Goal: Information Seeking & Learning: Learn about a topic

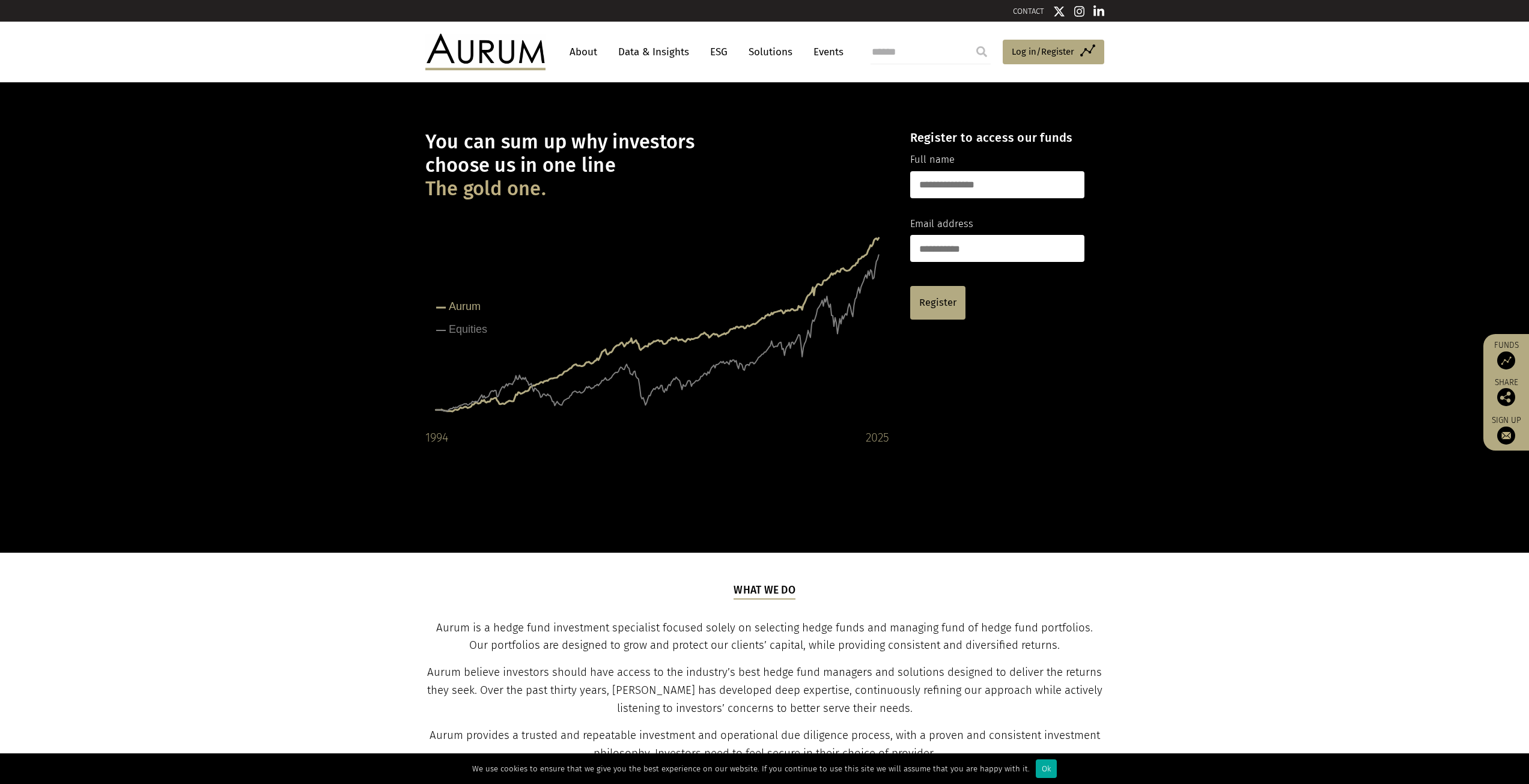
click at [657, 48] on link "Data & Insights" at bounding box center [654, 52] width 83 height 22
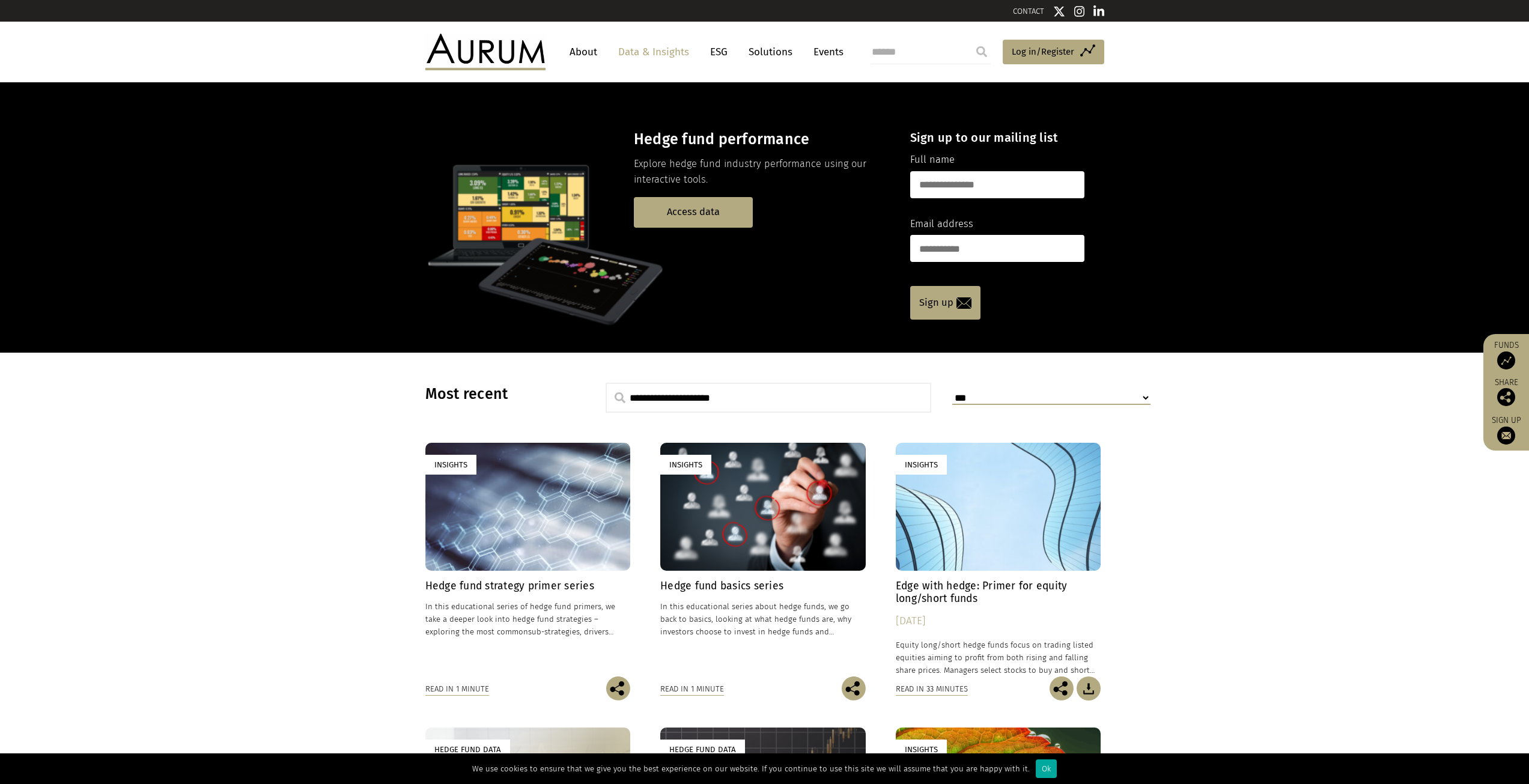
click at [570, 503] on div "Insights" at bounding box center [528, 507] width 206 height 128
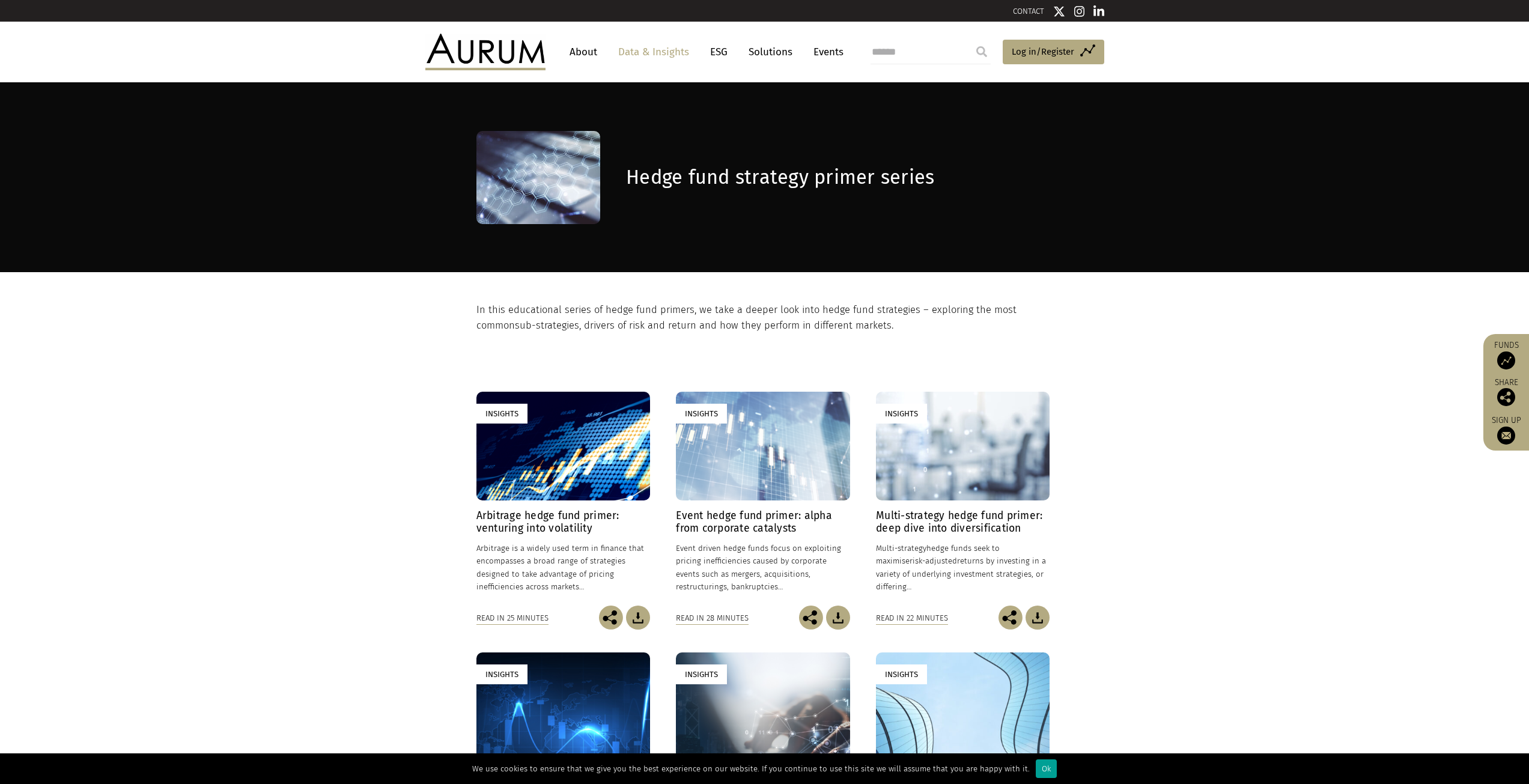
click at [1049, 770] on div "Ok" at bounding box center [1046, 768] width 21 height 19
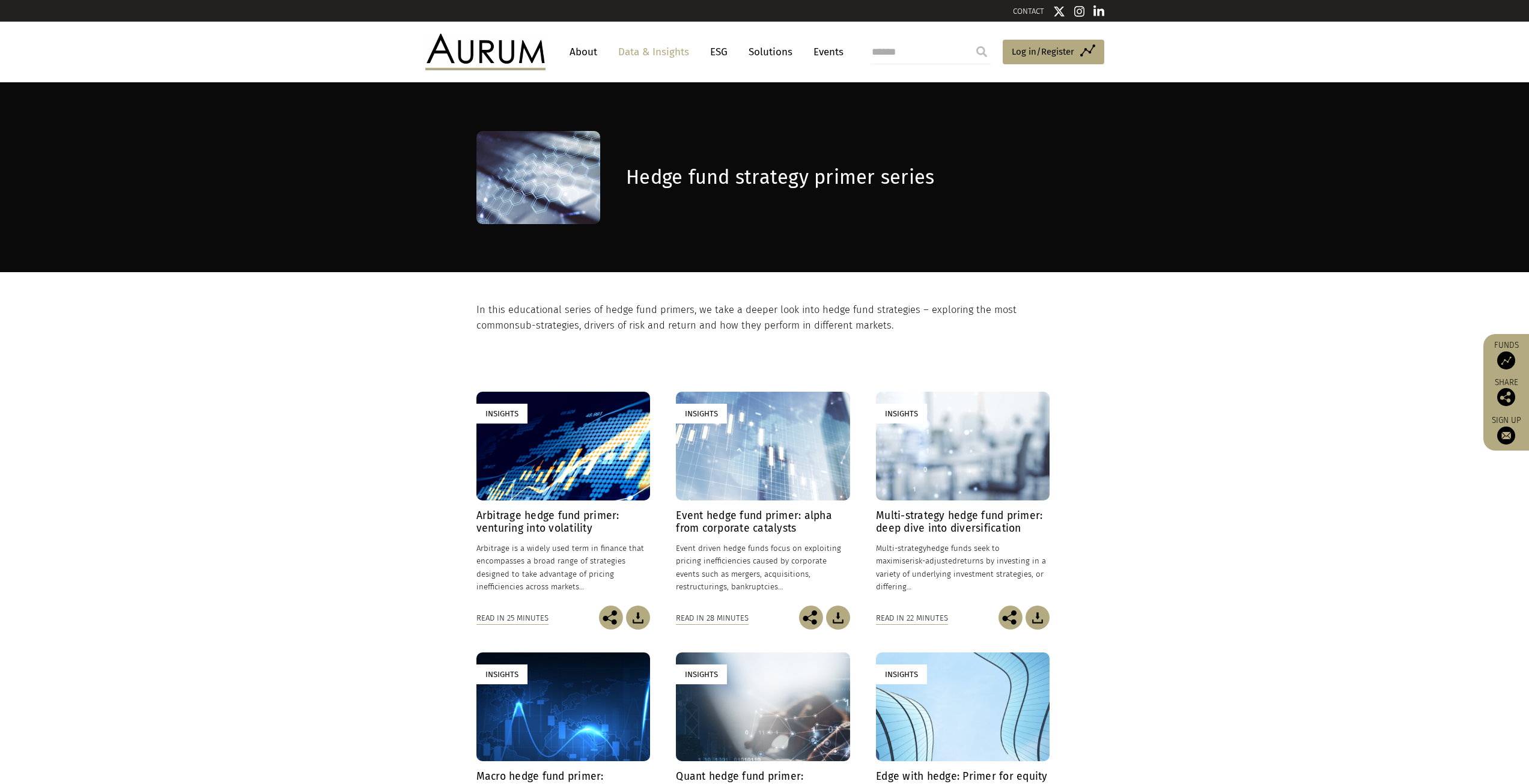
click at [765, 48] on link "Solutions" at bounding box center [771, 52] width 56 height 22
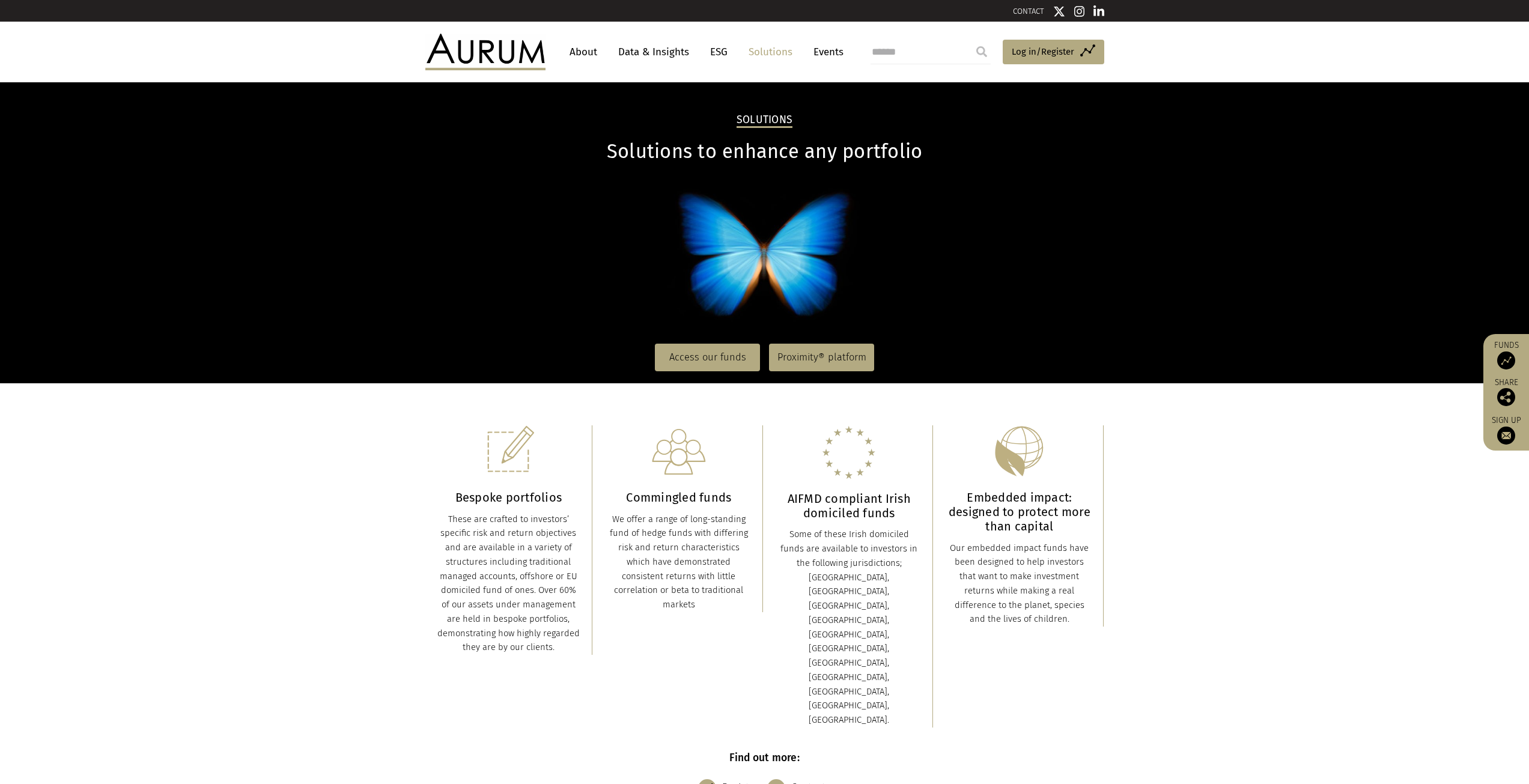
click at [658, 54] on link "Data & Insights" at bounding box center [654, 52] width 83 height 22
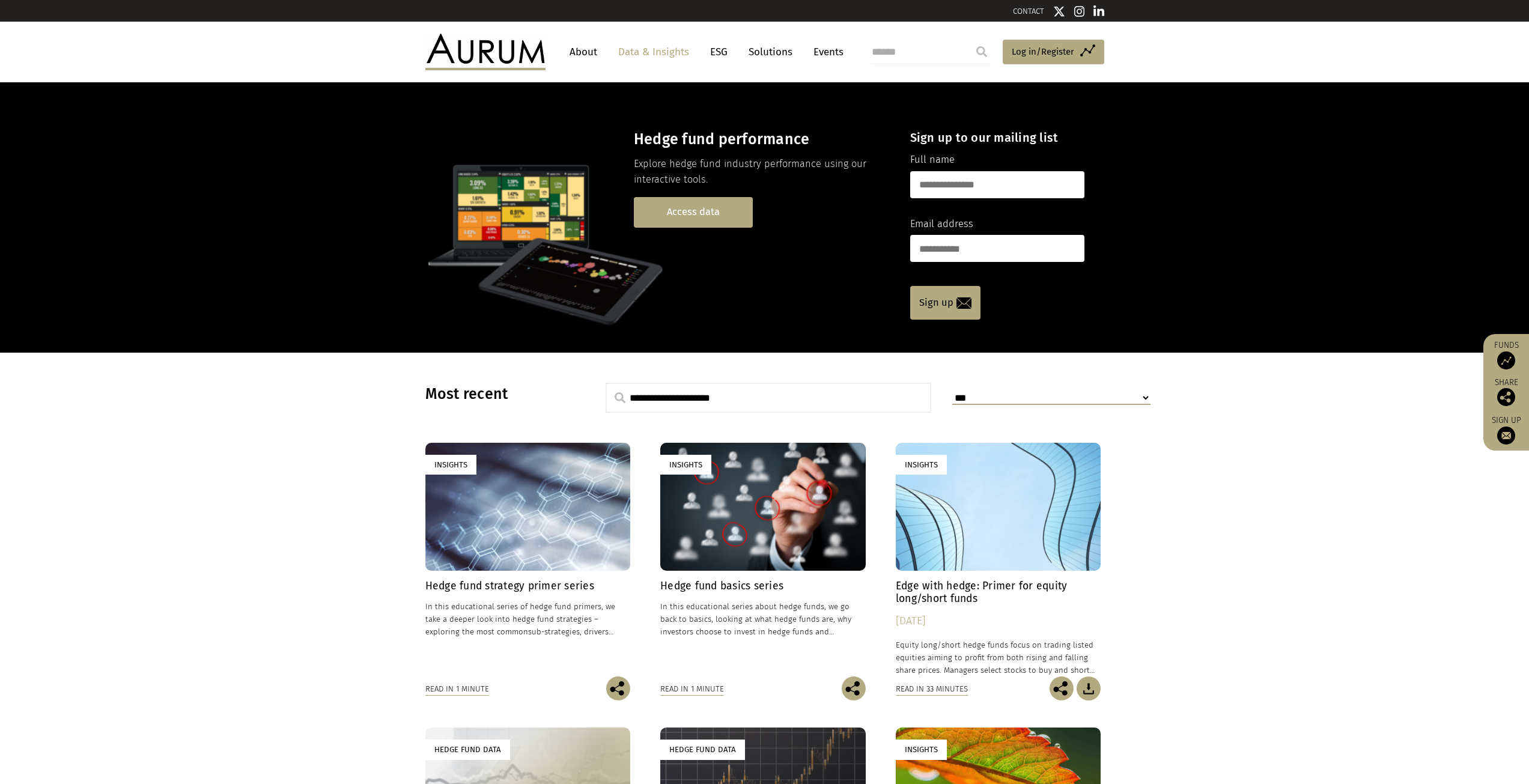
click at [725, 211] on link "Access data" at bounding box center [693, 212] width 119 height 30
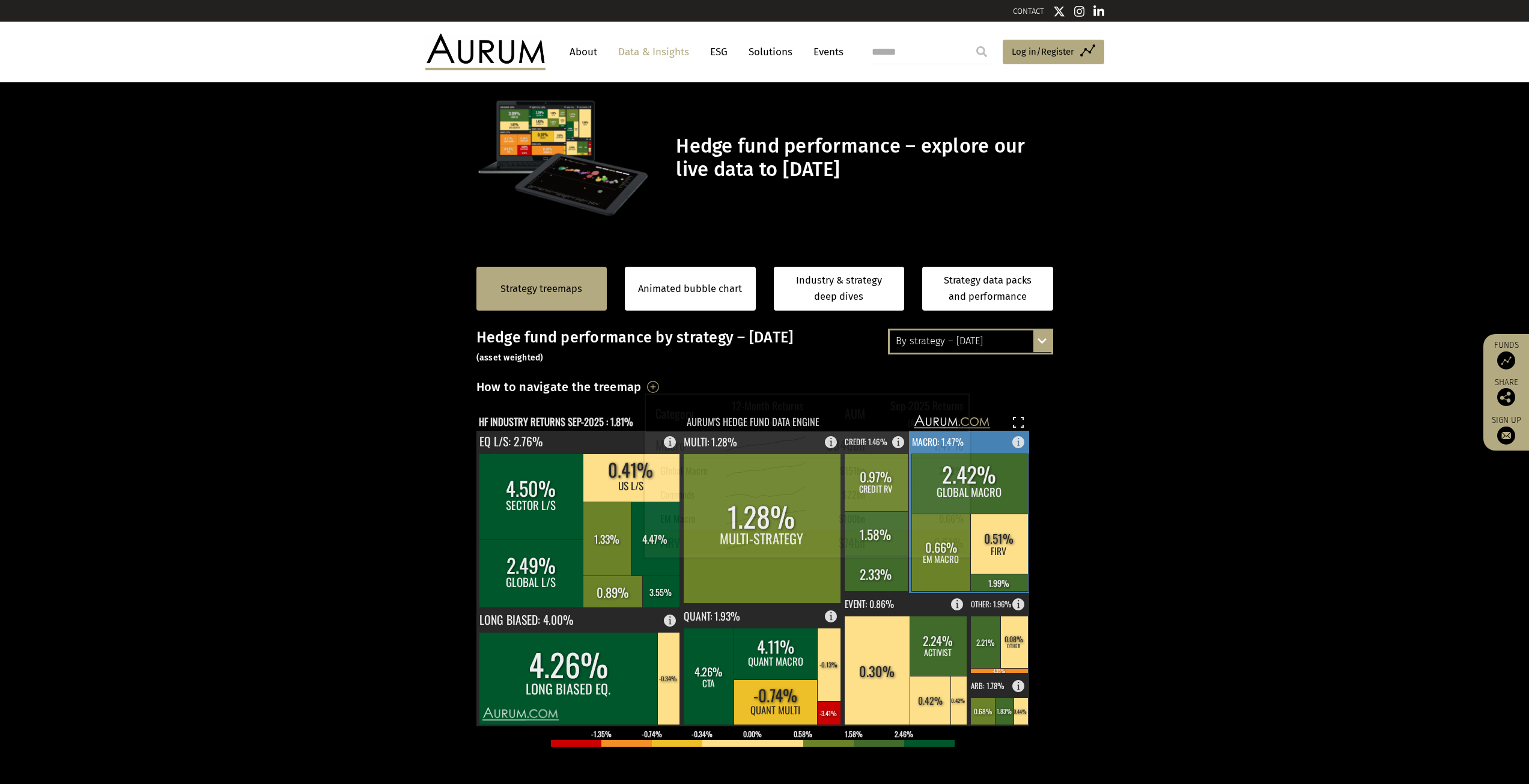
click at [991, 540] on rect at bounding box center [999, 544] width 58 height 60
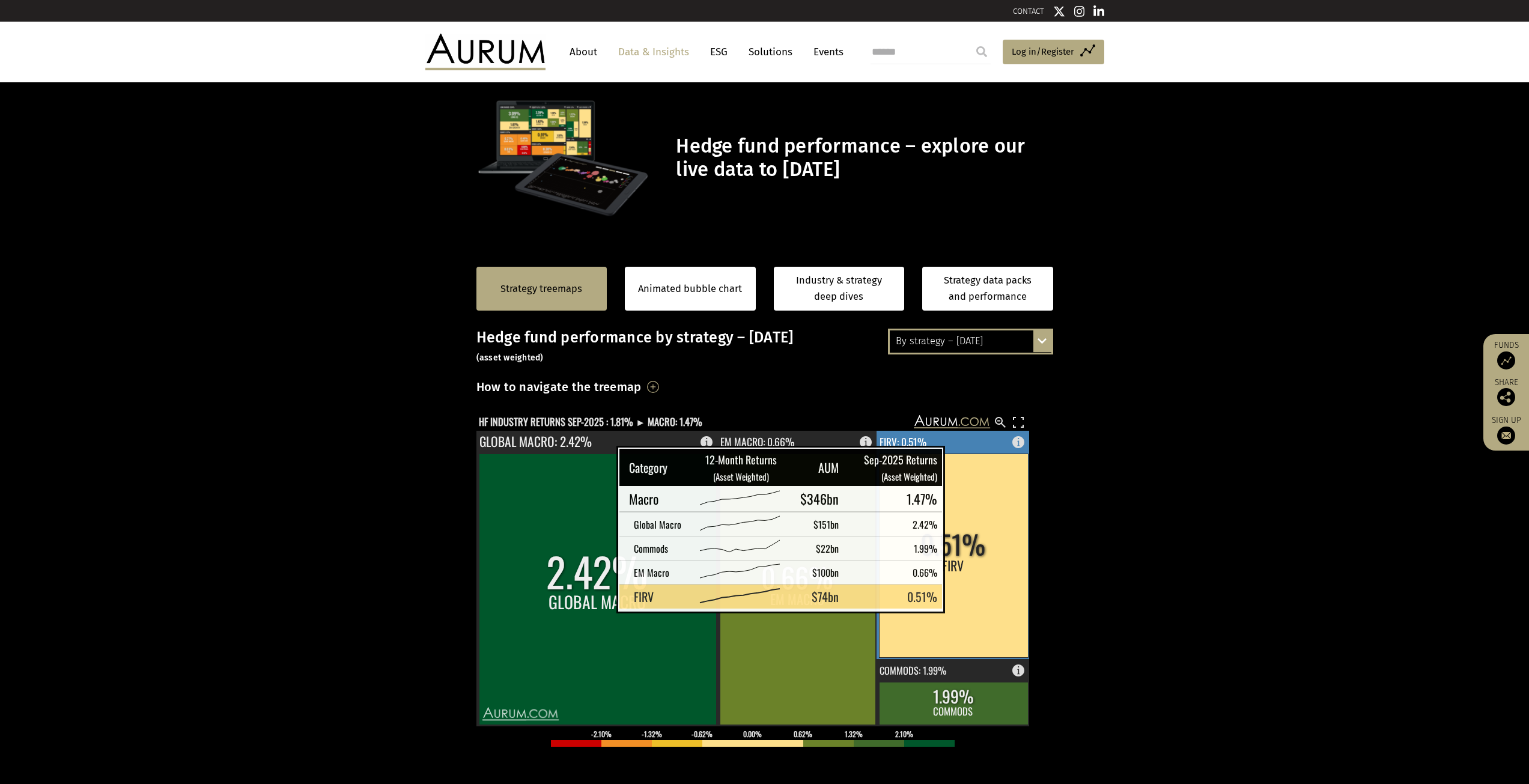
click at [965, 595] on rect at bounding box center [954, 555] width 149 height 204
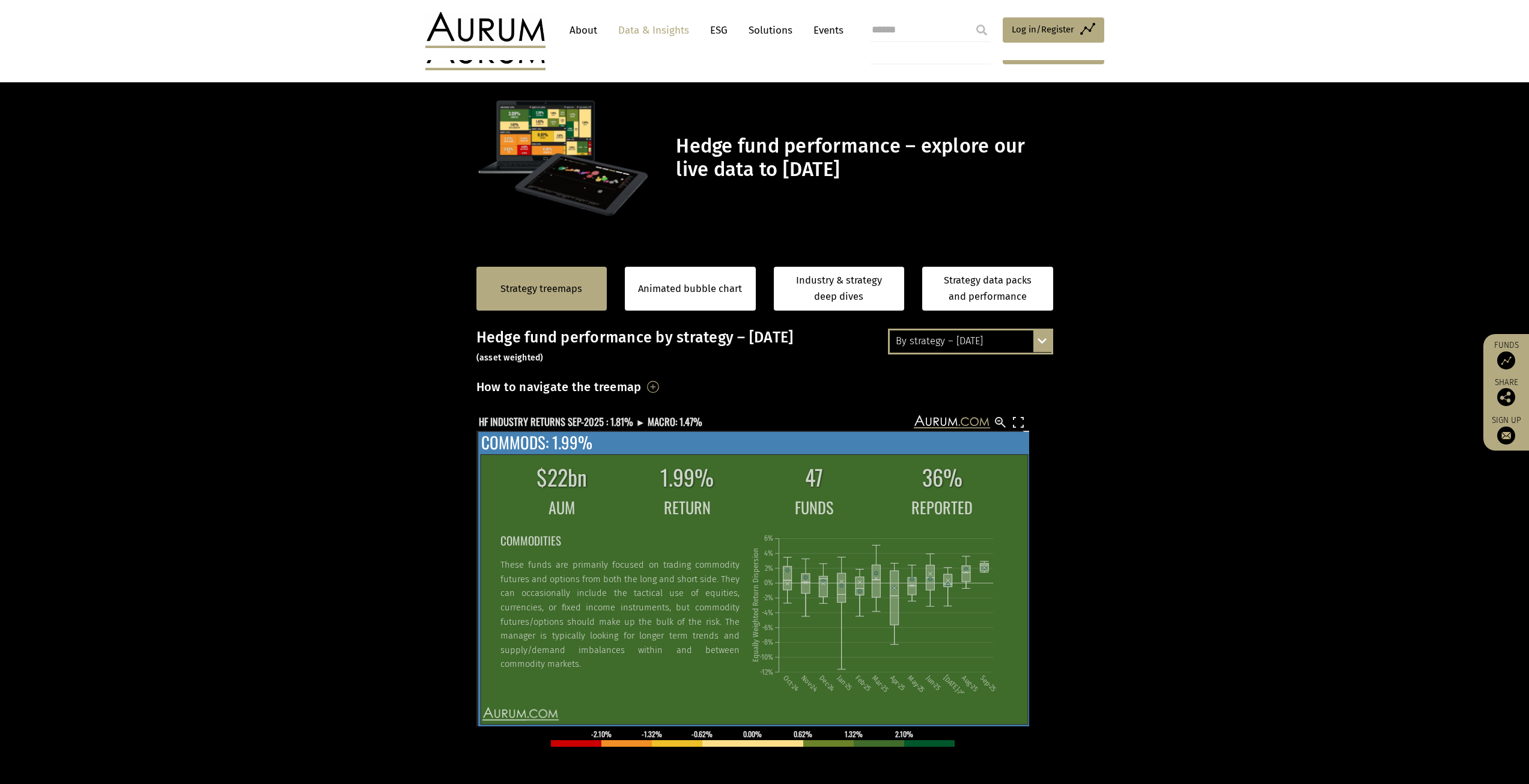
scroll to position [60, 0]
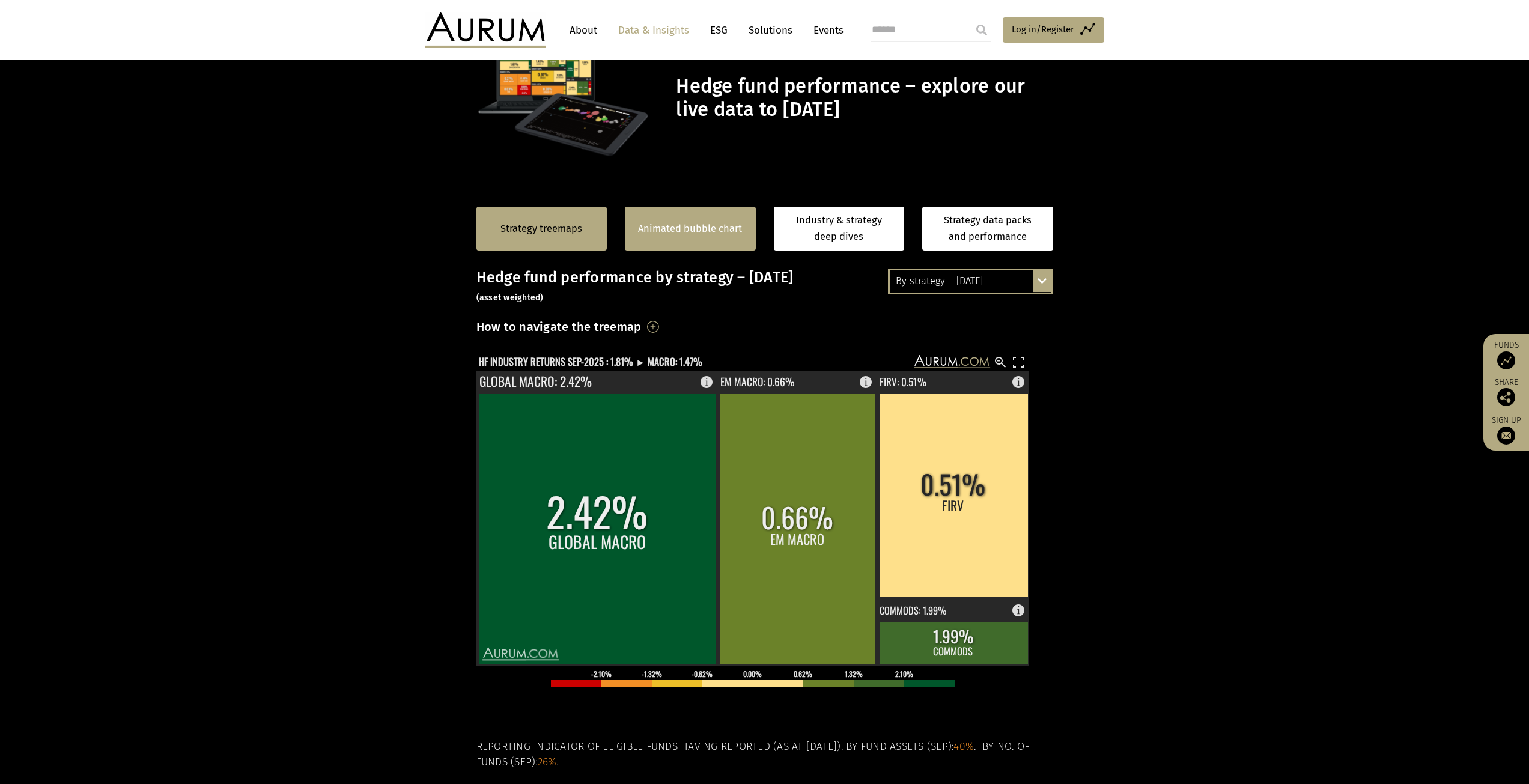
click at [674, 219] on div "Animated bubble chart" at bounding box center [690, 229] width 131 height 44
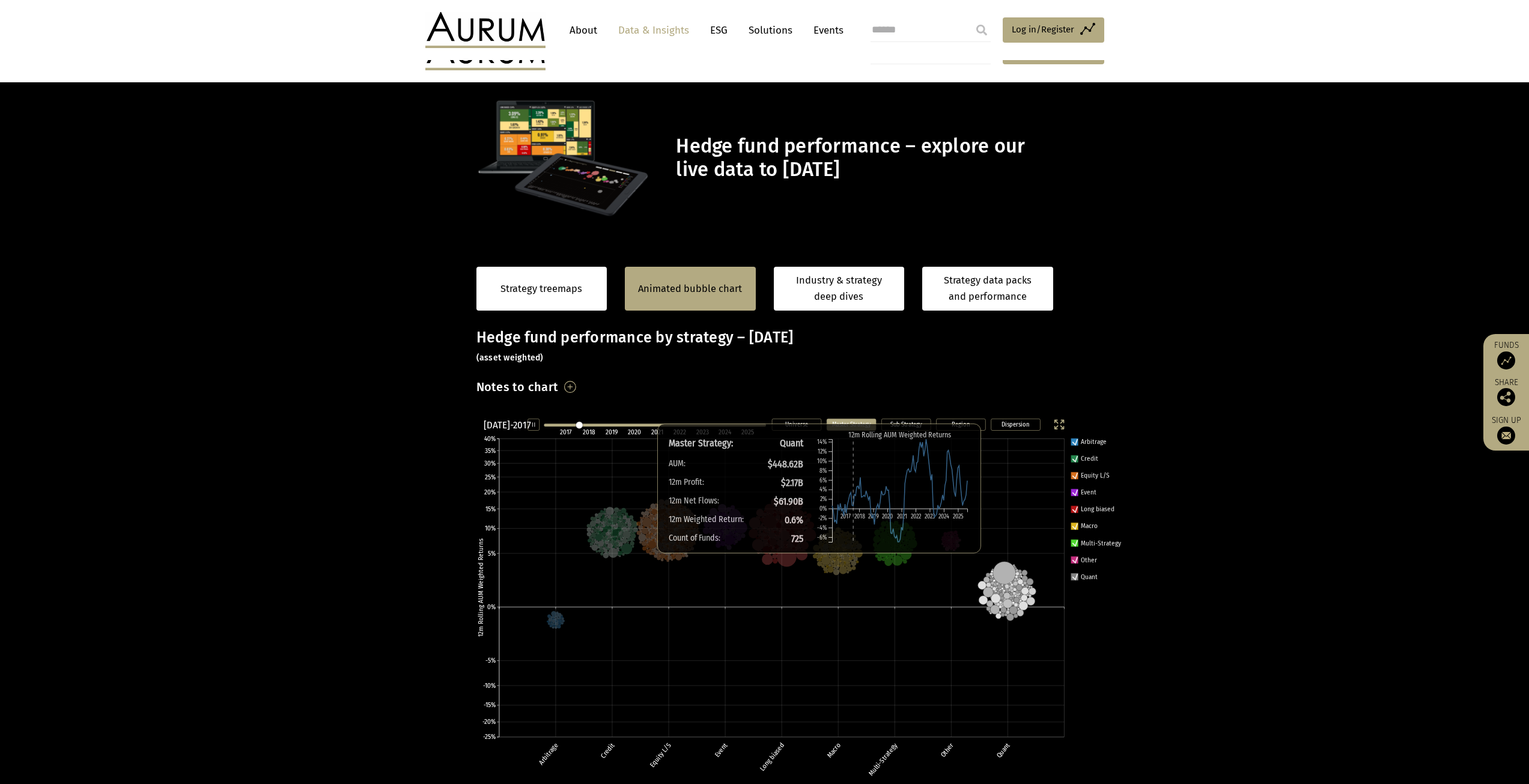
scroll to position [60, 0]
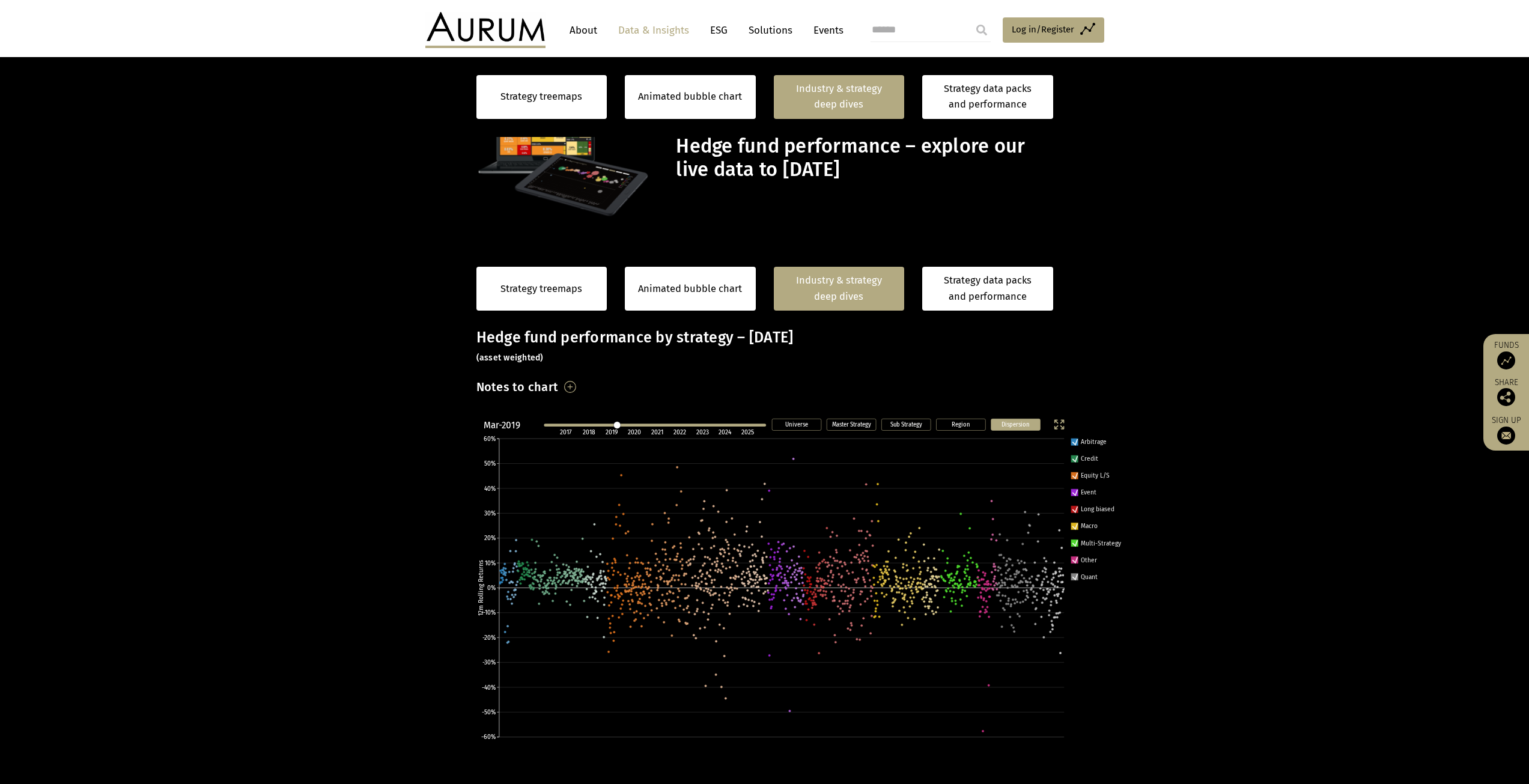
scroll to position [733, 0]
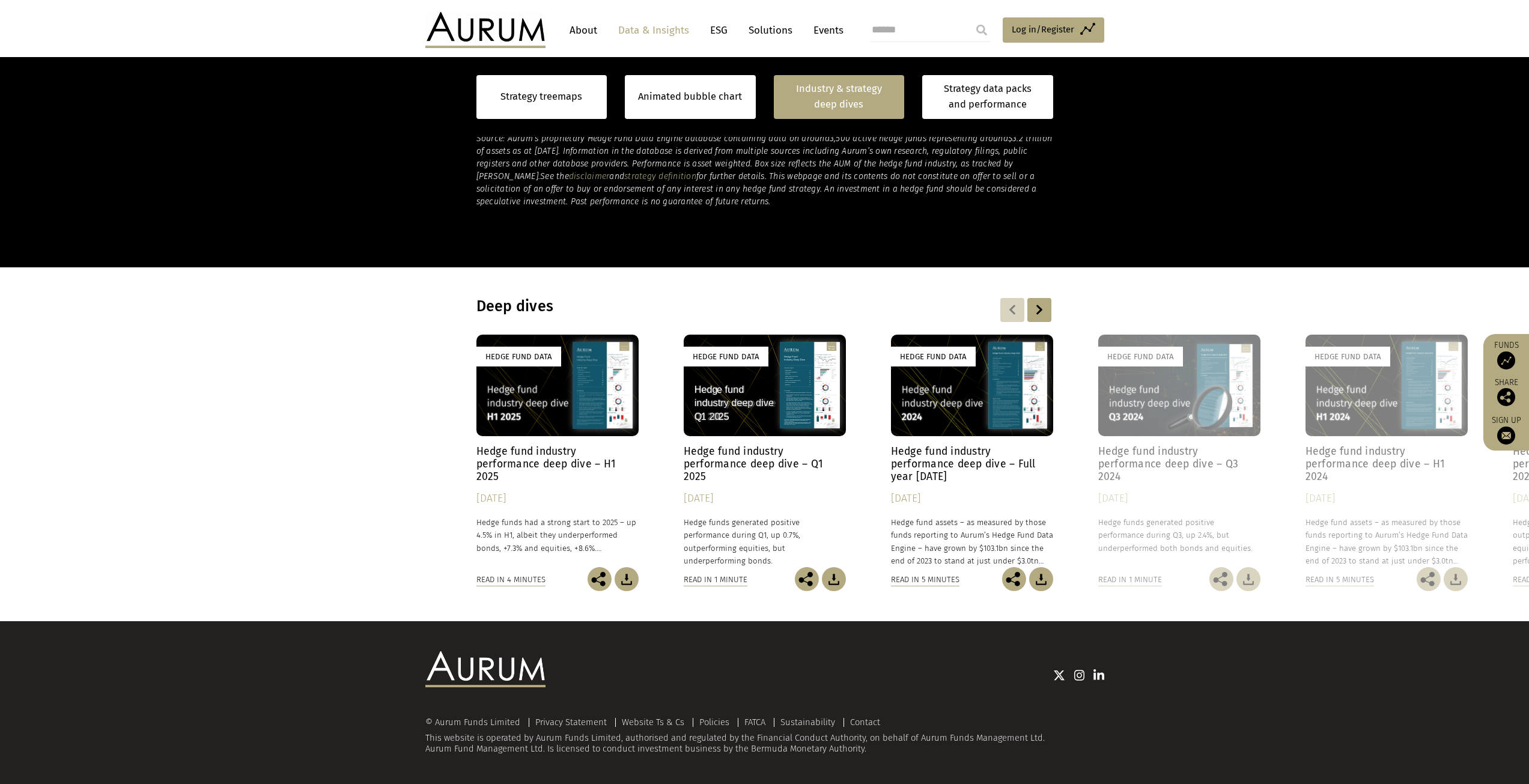
click at [566, 405] on div "Hedge Fund Data" at bounding box center [557, 385] width 162 height 101
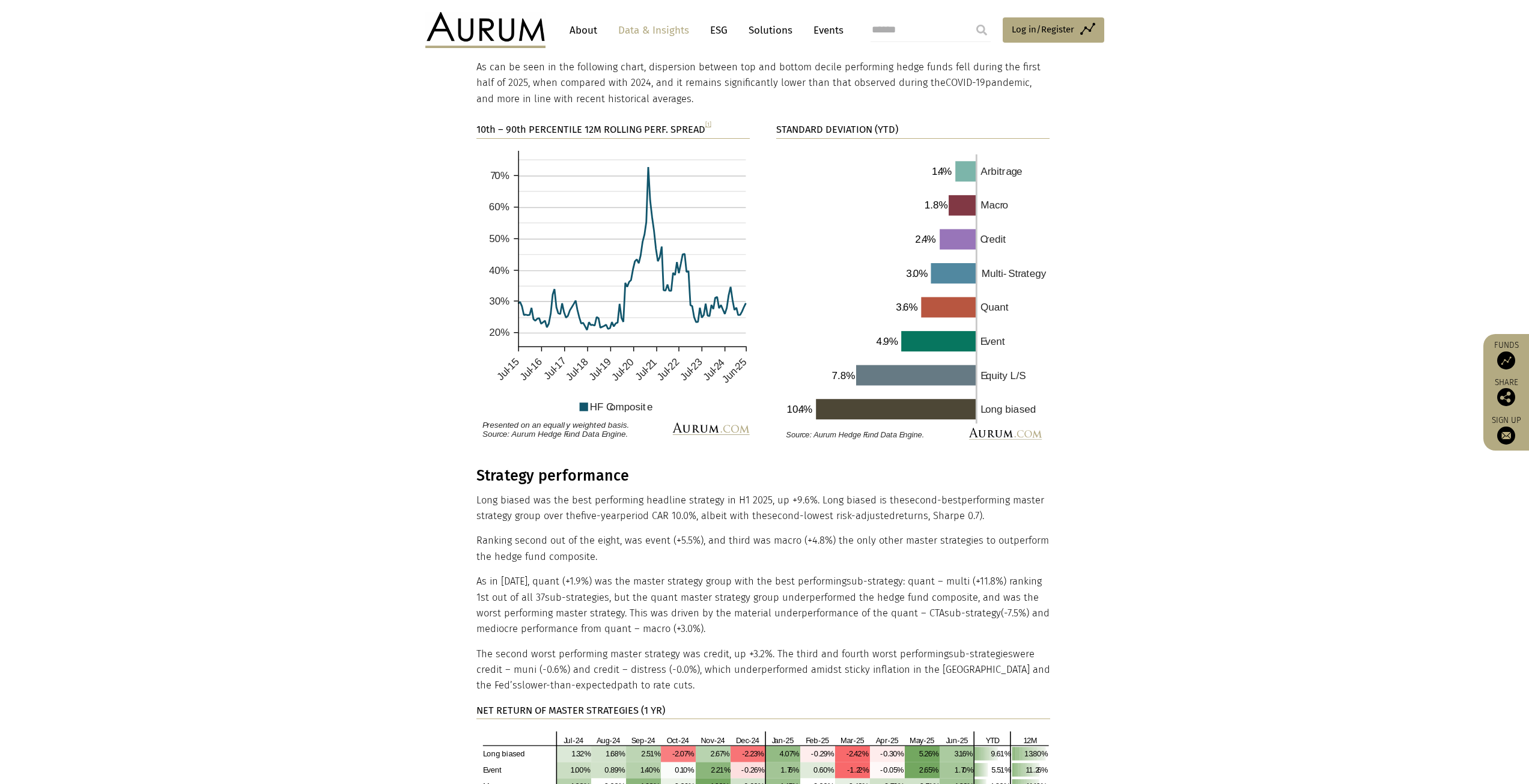
scroll to position [2223, 0]
